Goal: Task Accomplishment & Management: Manage account settings

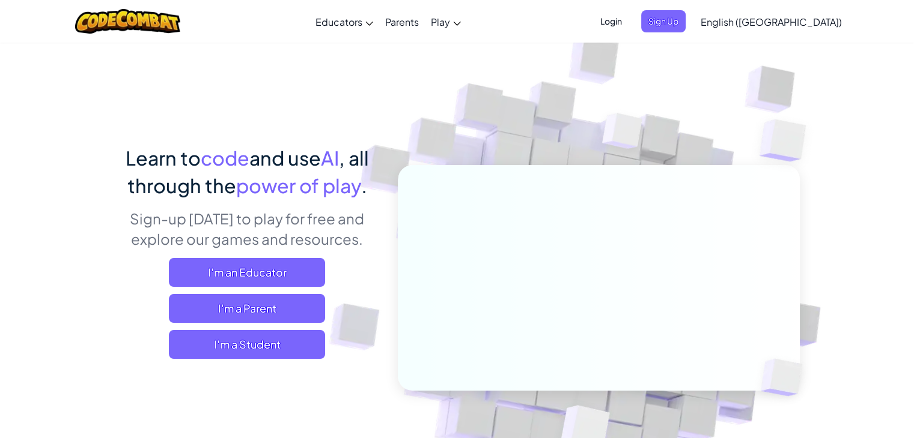
click at [629, 22] on span "Login" at bounding box center [611, 21] width 36 height 22
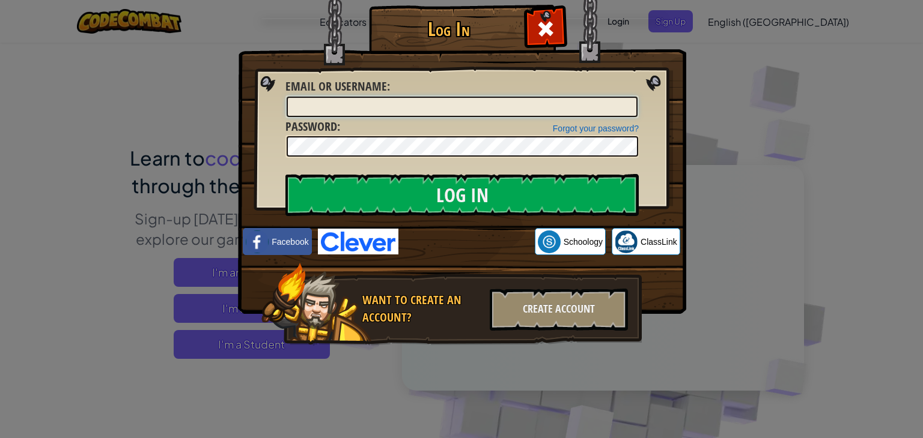
click at [383, 106] on input "Email or Username :" at bounding box center [461, 107] width 351 height 20
paste input "sscccodecombat@gmail.com"
type input "sscccodecombat@gmail.com"
drag, startPoint x: 338, startPoint y: 107, endPoint x: 263, endPoint y: 108, distance: 75.1
click at [263, 108] on div "Log In Unknown Error Email or Username : sscccodecombat@gmail.com Forgot your p…" at bounding box center [461, 193] width 400 height 350
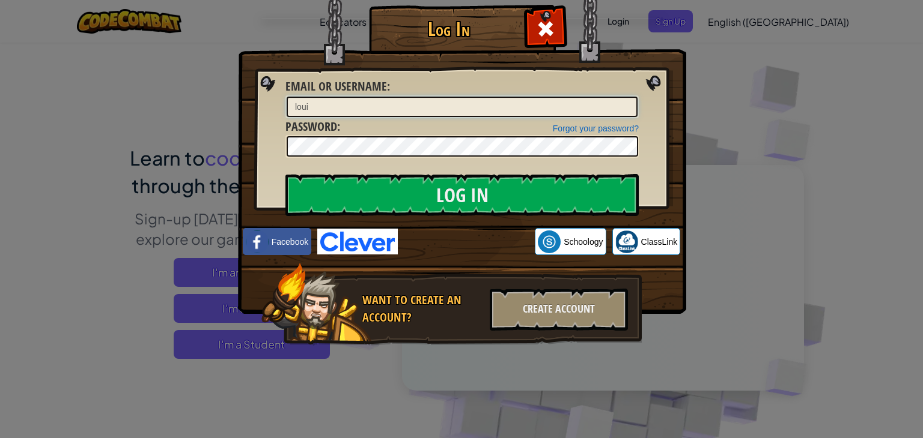
type input "louis.abdallah@unique-minds.org"
click at [285, 174] on input "Log In" at bounding box center [461, 195] width 353 height 42
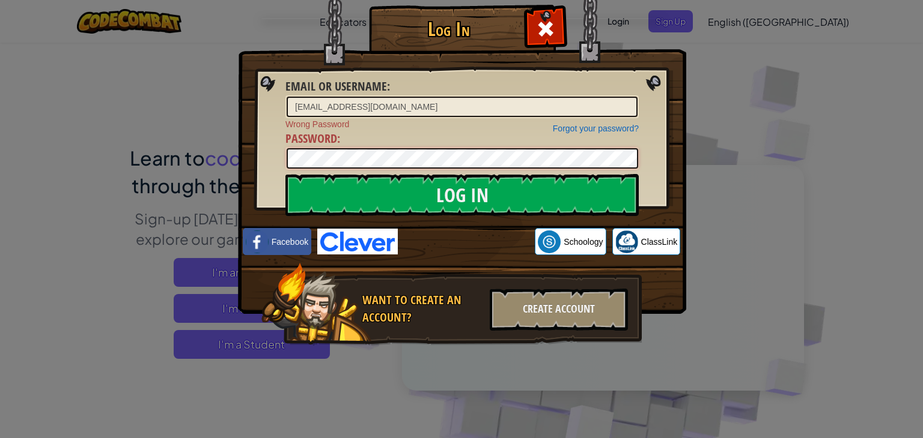
click at [261, 160] on div "Log In Email or Username : louis.abdallah@unique-minds.org Forgot your password…" at bounding box center [461, 193] width 400 height 350
click at [285, 174] on input "Log In" at bounding box center [461, 195] width 353 height 42
click at [231, 158] on div "Log In Email or Username : louis.abdallah@unique-minds.org Forgot your password…" at bounding box center [461, 219] width 923 height 438
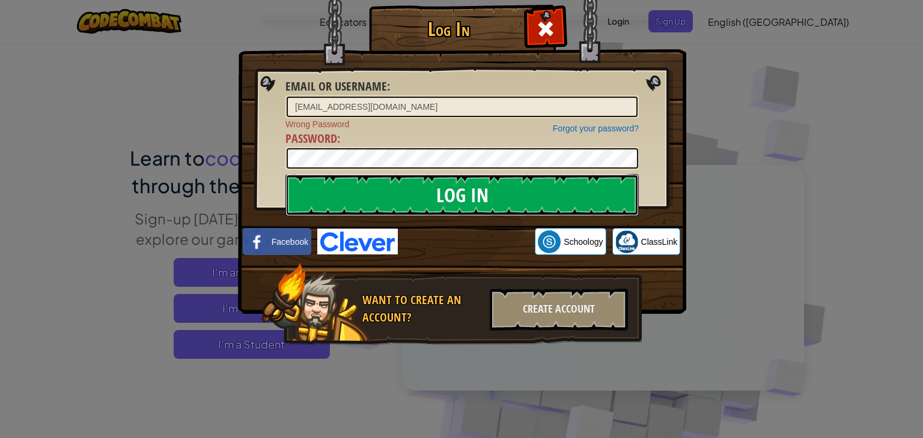
click at [329, 190] on input "Log In" at bounding box center [461, 195] width 353 height 42
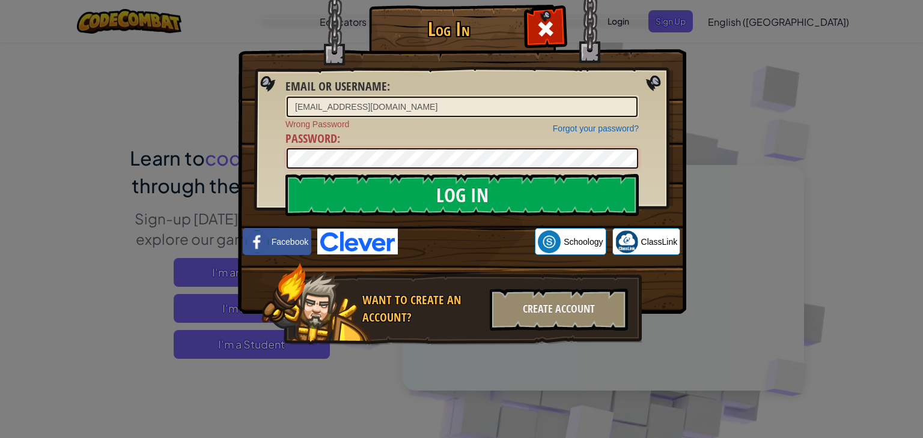
click at [217, 158] on div "Log In Email or Username : louis.abdallah@unique-minds.org Forgot your password…" at bounding box center [461, 219] width 923 height 438
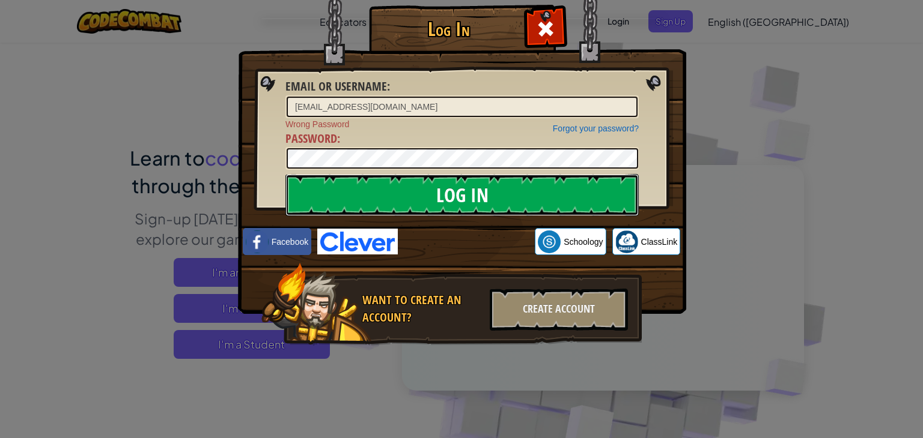
click at [308, 193] on input "Log In" at bounding box center [461, 195] width 353 height 42
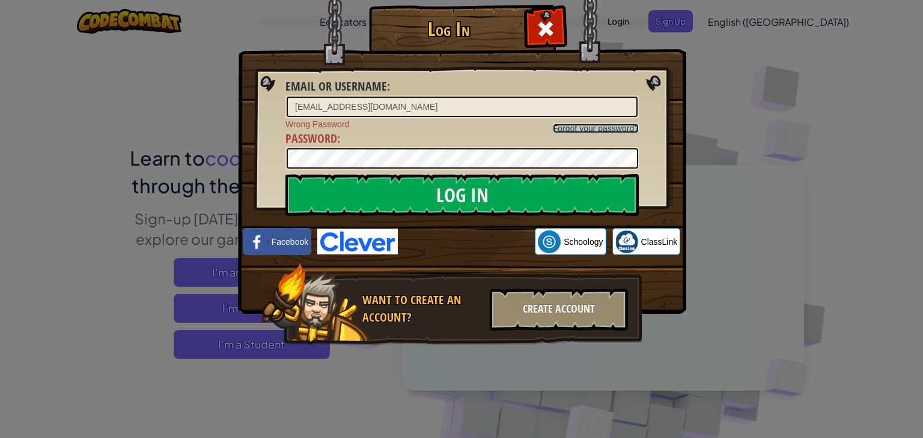
click at [602, 126] on link "Forgot your password?" at bounding box center [596, 129] width 86 height 10
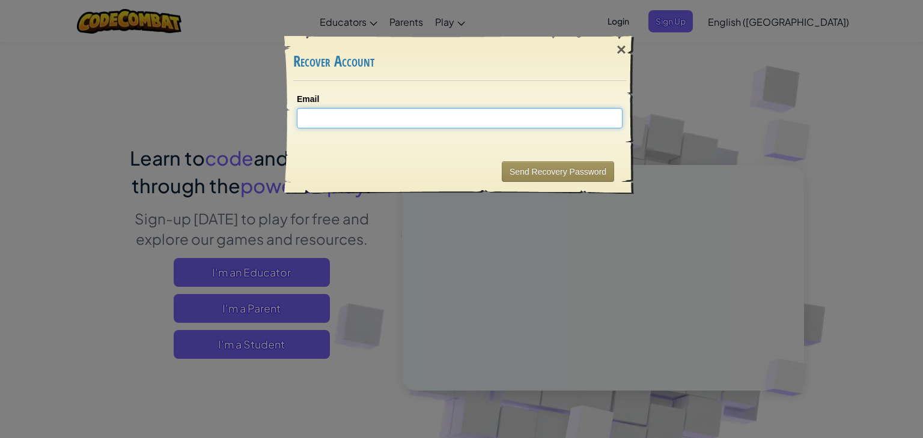
paste input "amjadEDDY020487"
click at [243, 127] on div "× Recover Account Email amjadEDDY020487 Sending... Send Recovery Password" at bounding box center [461, 219] width 923 height 438
type input "louis.abdallah@unique-minds.org"
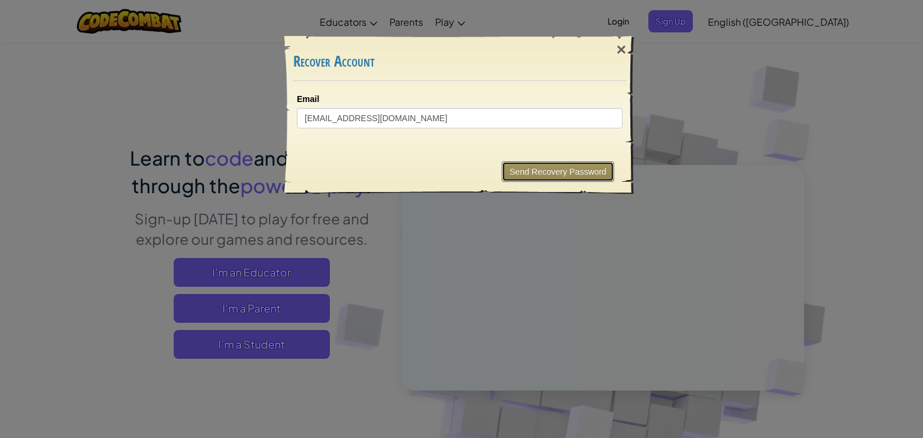
click at [560, 172] on button "Send Recovery Password" at bounding box center [558, 172] width 112 height 20
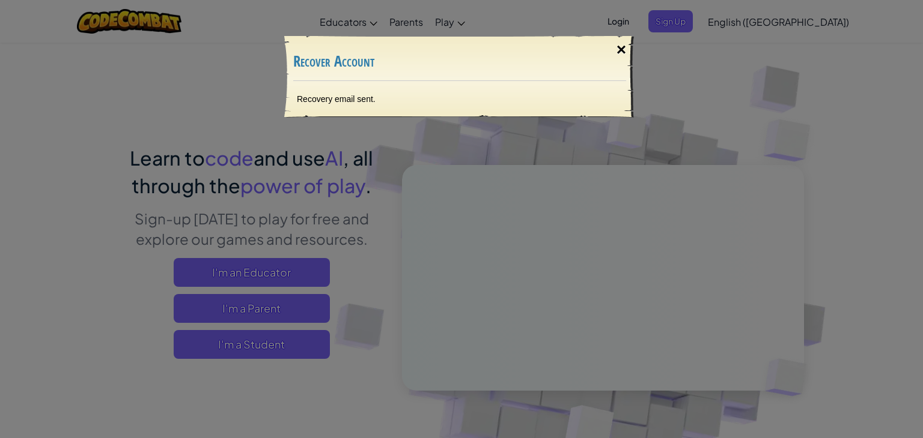
click at [620, 47] on div "×" at bounding box center [621, 49] width 28 height 35
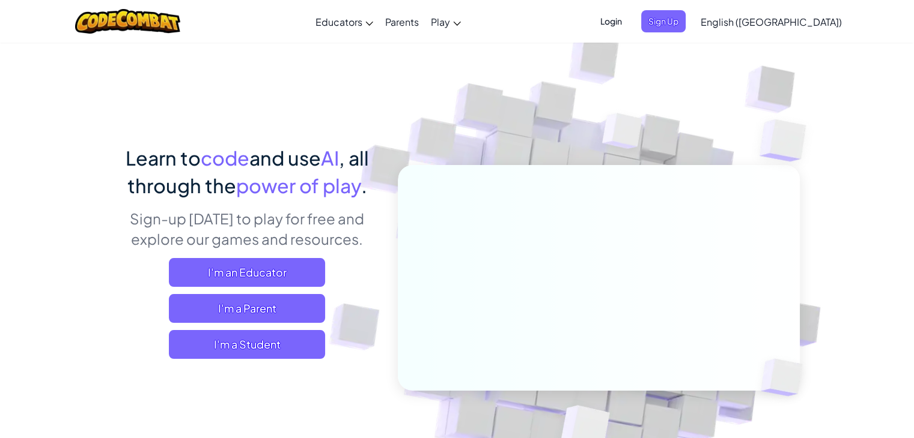
click at [629, 27] on span "Login" at bounding box center [611, 21] width 36 height 22
